Goal: Find specific page/section: Find specific page/section

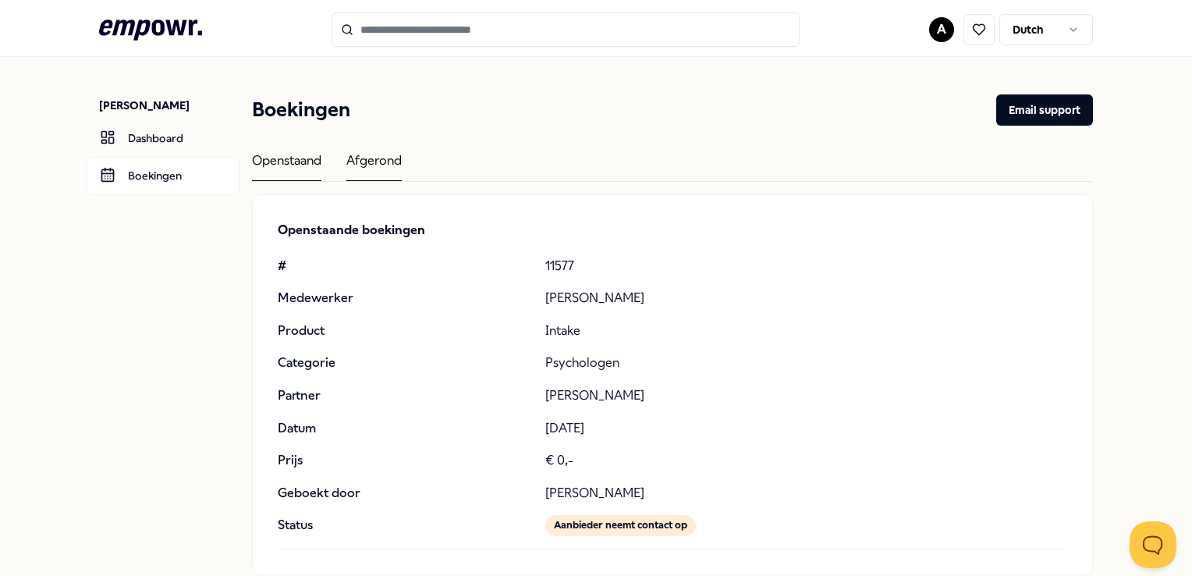
click at [369, 160] on div "Afgerond" at bounding box center [373, 166] width 55 height 30
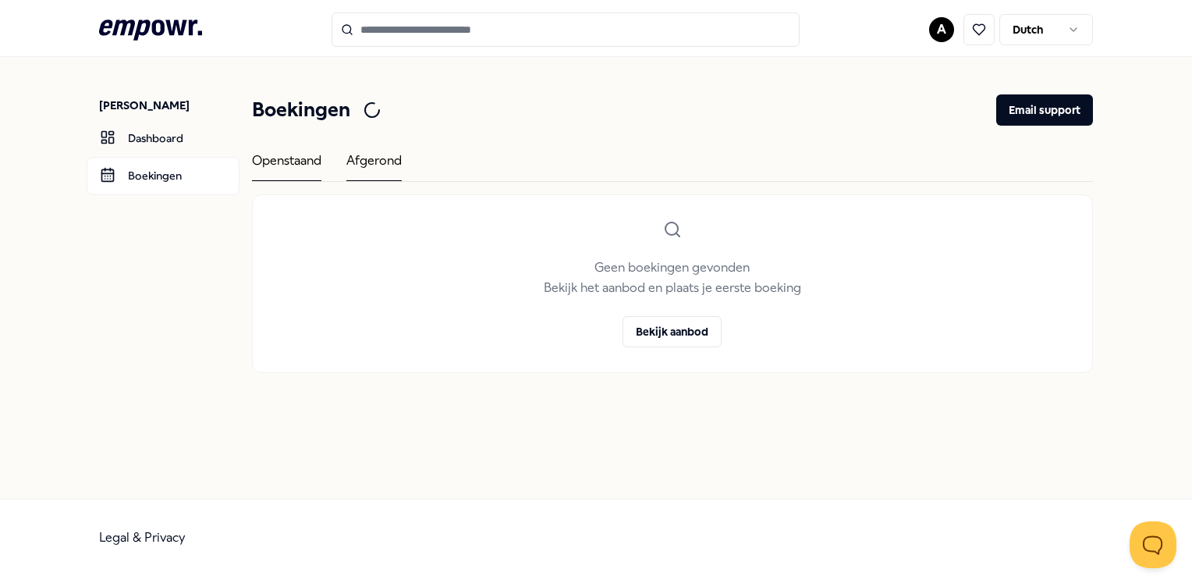
click at [298, 162] on div "Openstaand" at bounding box center [286, 166] width 69 height 30
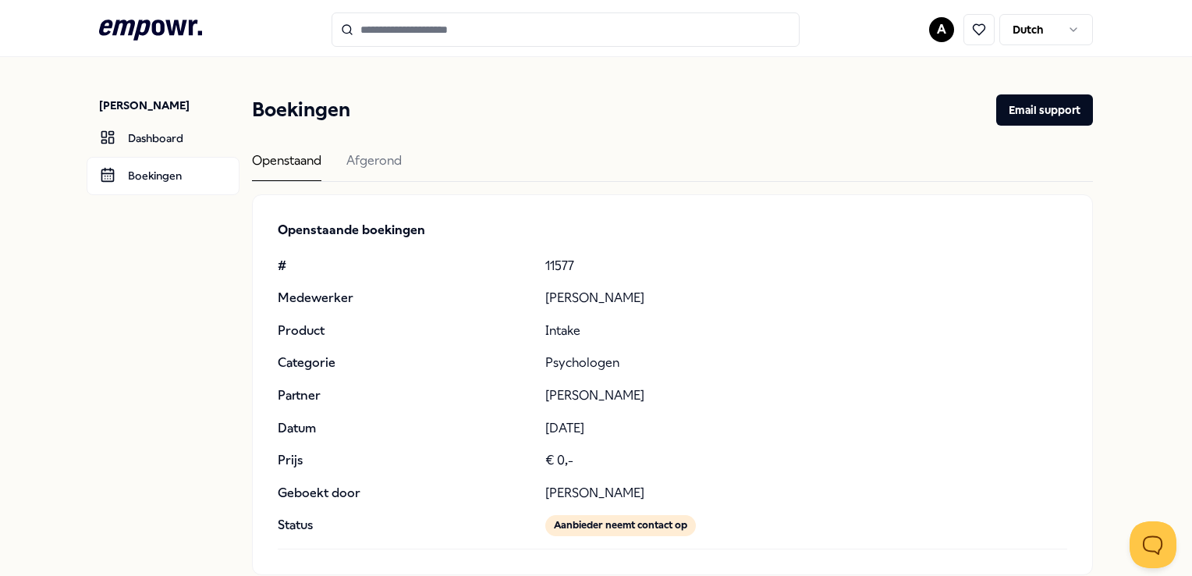
click at [144, 33] on icon at bounding box center [150, 29] width 103 height 20
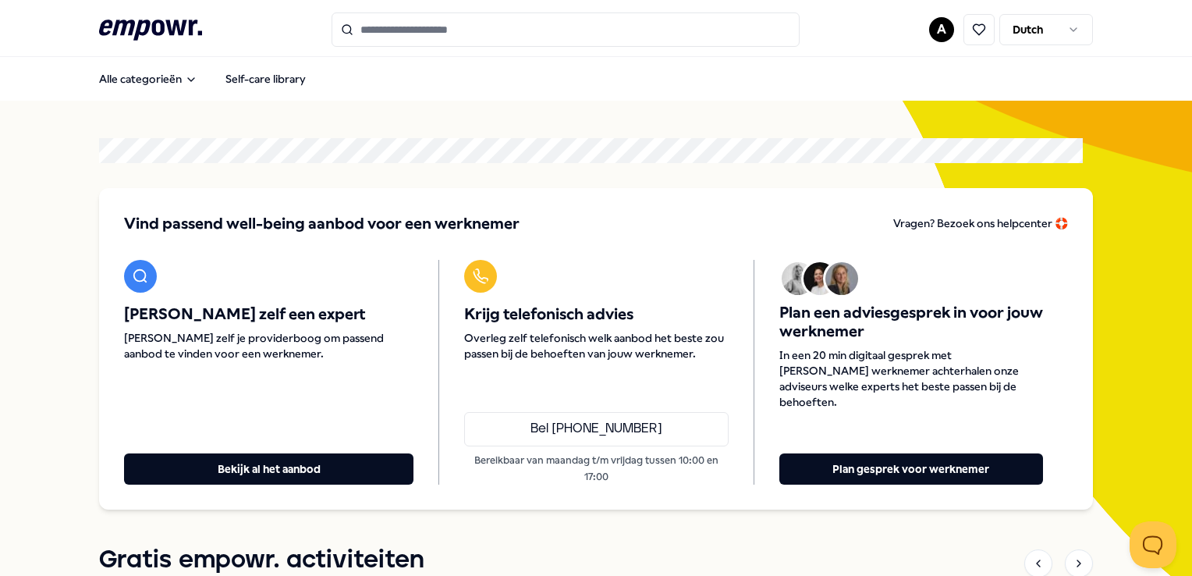
click at [380, 30] on input "Search for products, categories or subcategories" at bounding box center [565, 29] width 468 height 34
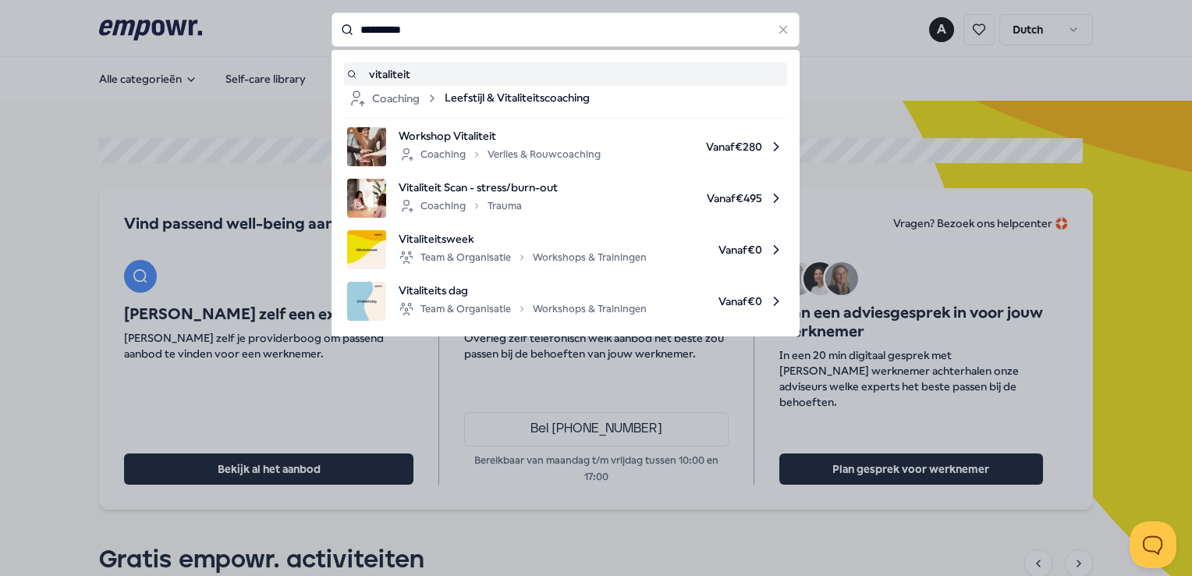
type input "**********"
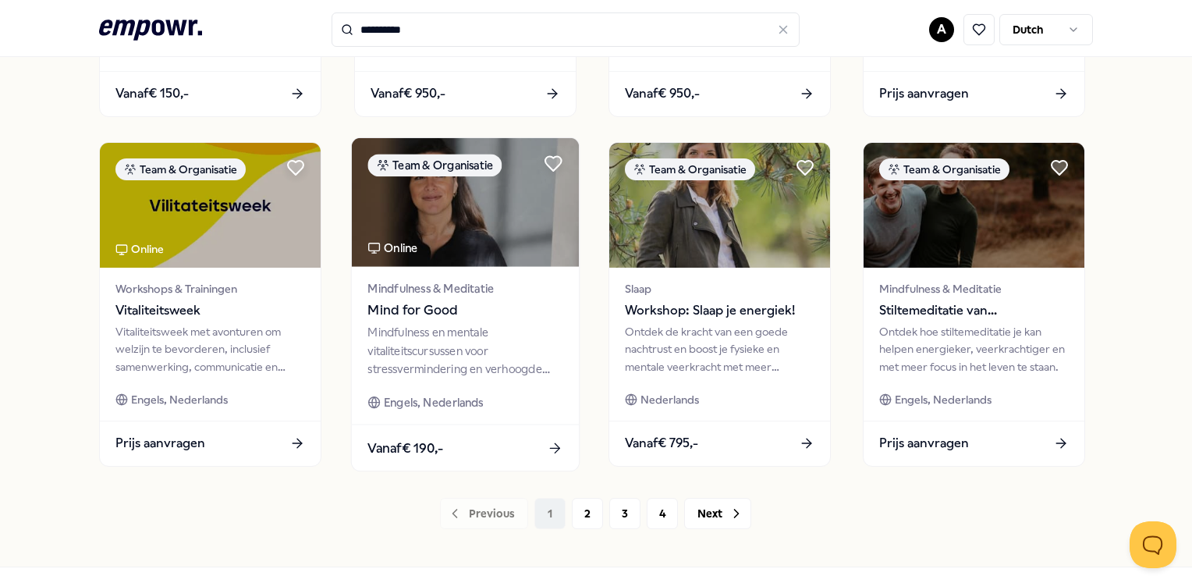
scroll to position [818, 0]
